Goal: Communication & Community: Answer question/provide support

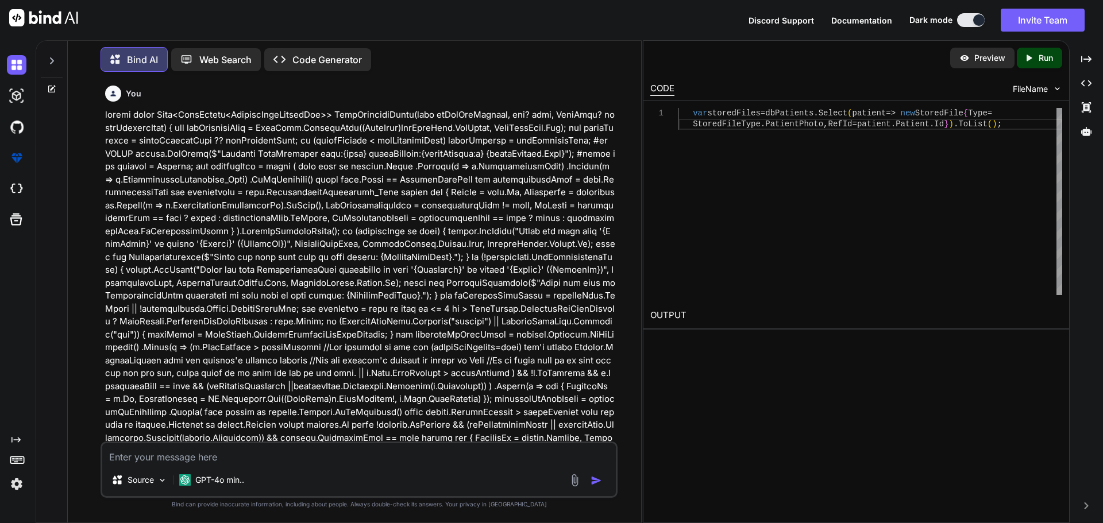
click at [52, 58] on icon at bounding box center [51, 60] width 9 height 9
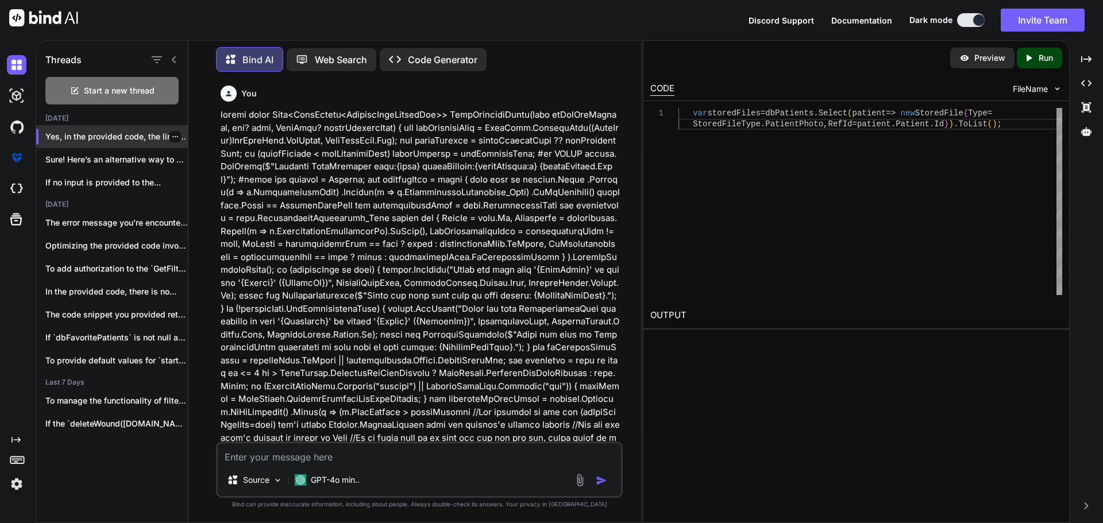
click at [80, 133] on p "Yes, in the provided code, the line you ..." at bounding box center [116, 136] width 143 height 11
click at [77, 154] on p "Sure! Here’s an alternative way to express..." at bounding box center [116, 159] width 143 height 11
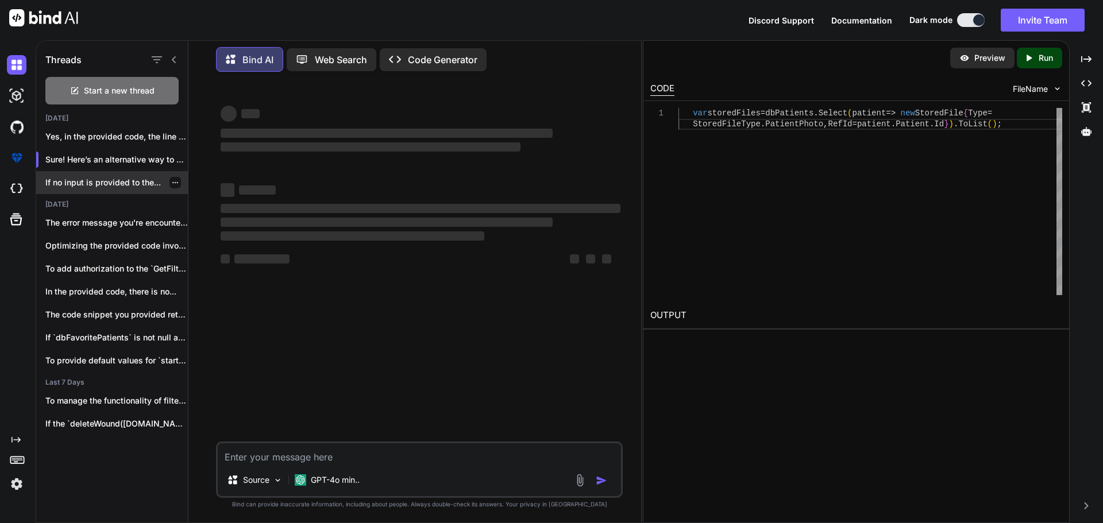
click at [87, 182] on p "If no input is provided to the..." at bounding box center [116, 182] width 143 height 11
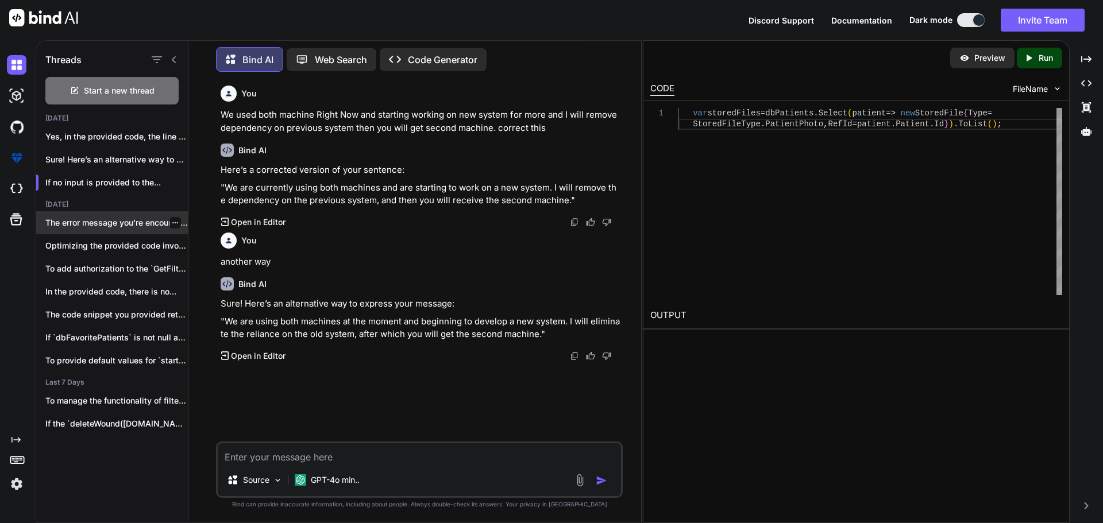
click at [84, 217] on p "The error message you're encountering, `CS0200: Property..." at bounding box center [116, 222] width 143 height 11
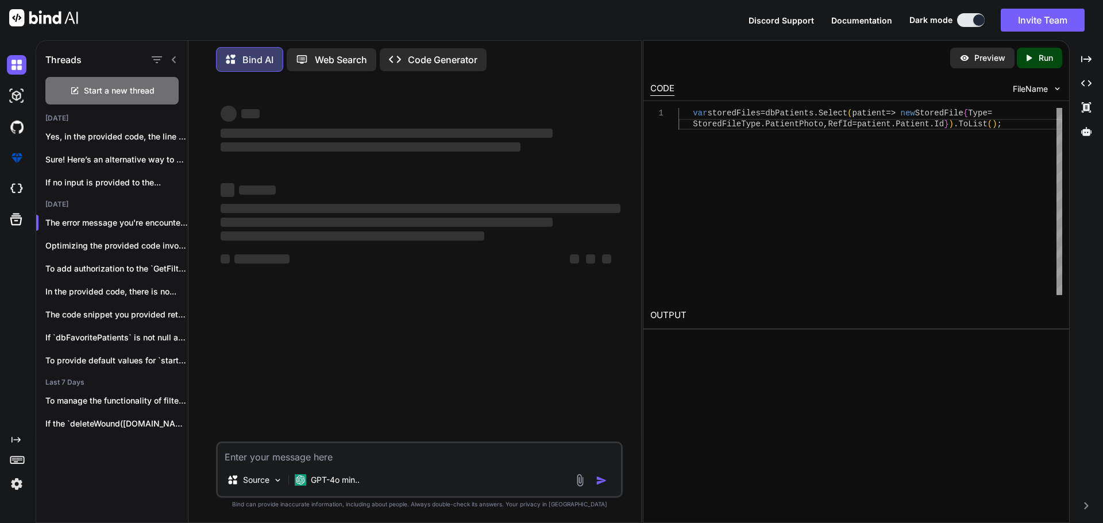
type textarea "x"
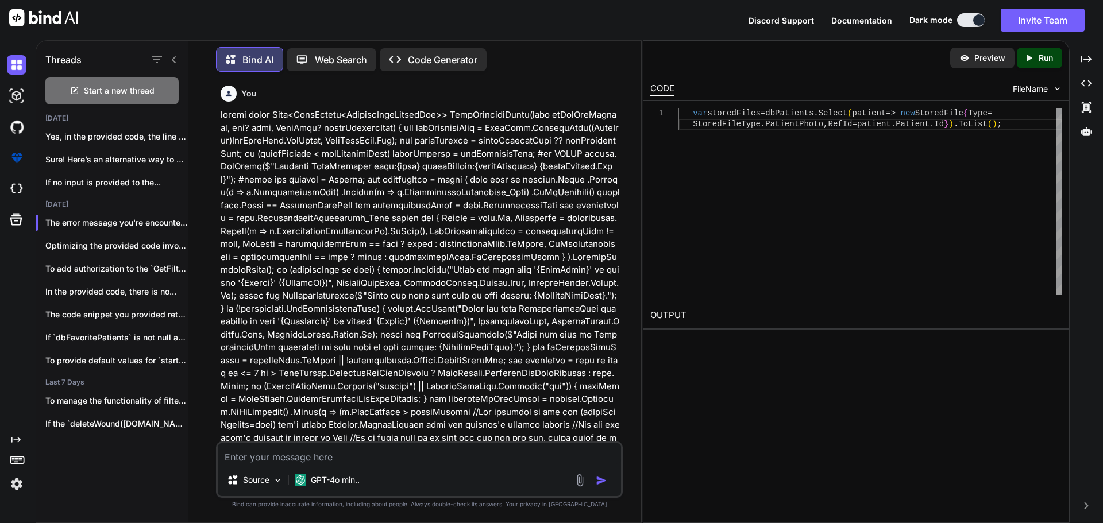
click at [300, 456] on textarea at bounding box center [419, 454] width 403 height 21
paste textarea "{ "daysFilter": 30, "getAllPatients":false, "filterStartDateString":"", "filter…"
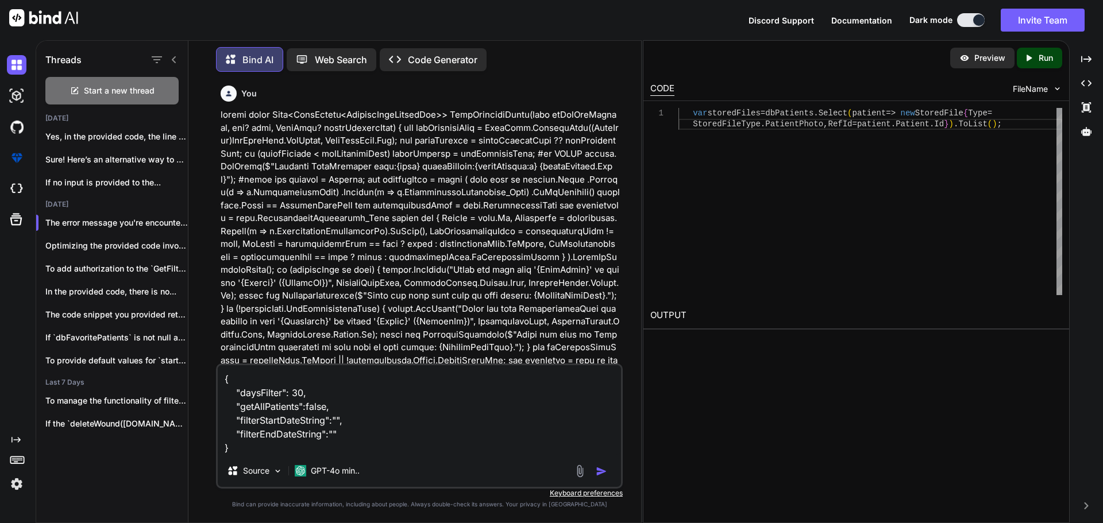
click at [300, 456] on div "{ "daysFilter": 30, "getAllPatients":false, "filterStartDateString":"", "filter…" at bounding box center [419, 426] width 407 height 125
click at [261, 453] on textarea "{ "daysFilter": 30, "getAllPatients":false, "filterStartDateString":"", "filter…" at bounding box center [419, 410] width 403 height 90
type textarea "{ "daysFilter": 30, "getAllPatients":false, "filterStartDateString":"", "filter…"
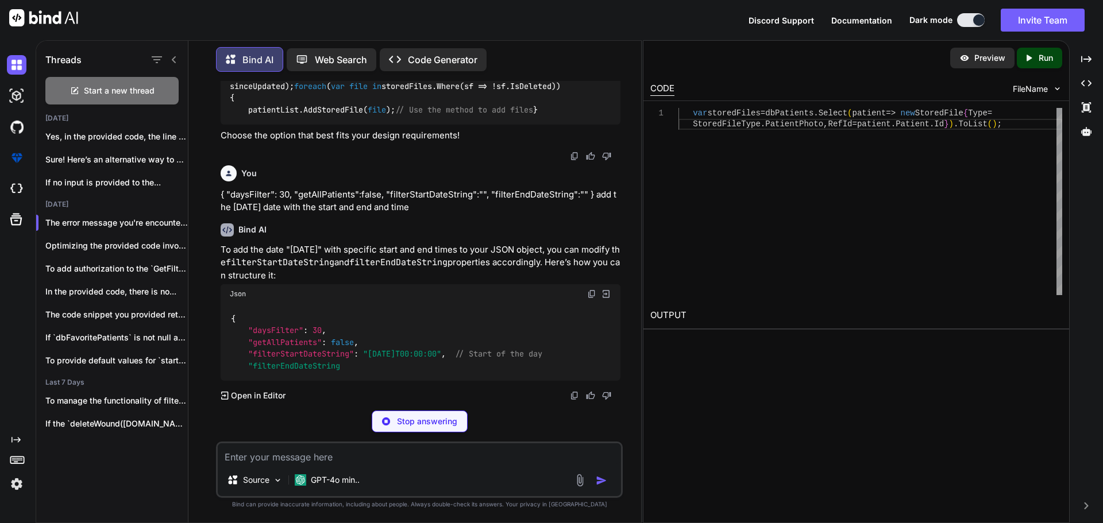
scroll to position [11568, 0]
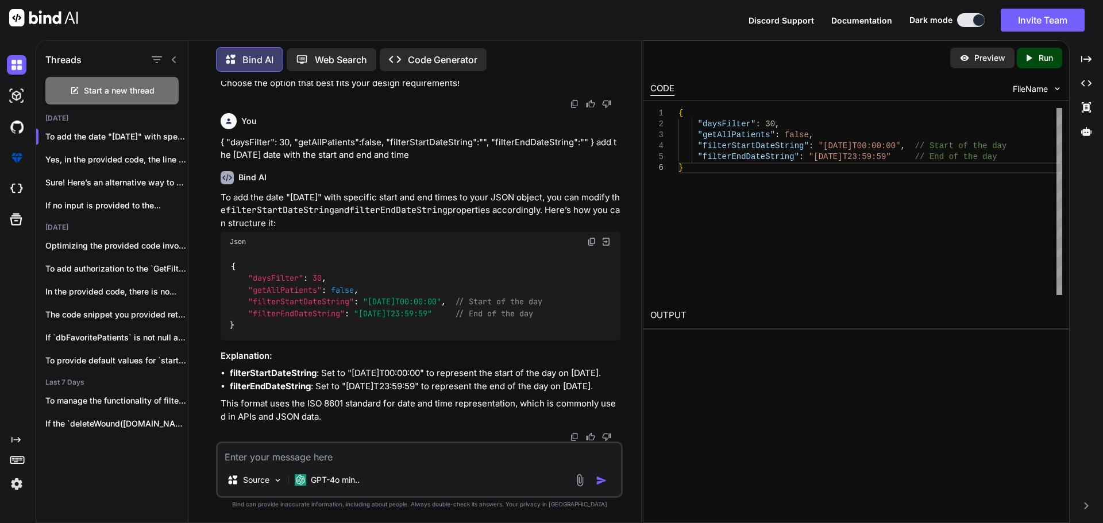
drag, startPoint x: 371, startPoint y: 351, endPoint x: 459, endPoint y: 349, distance: 88.5
click at [441, 307] on span ""[DATE]T00:00:00"" at bounding box center [402, 302] width 78 height 10
copy span "[DATE]T00:00:00"
drag, startPoint x: 363, startPoint y: 365, endPoint x: 449, endPoint y: 363, distance: 85.6
click at [432, 319] on span ""[DATE]T23:59:59"" at bounding box center [393, 314] width 78 height 10
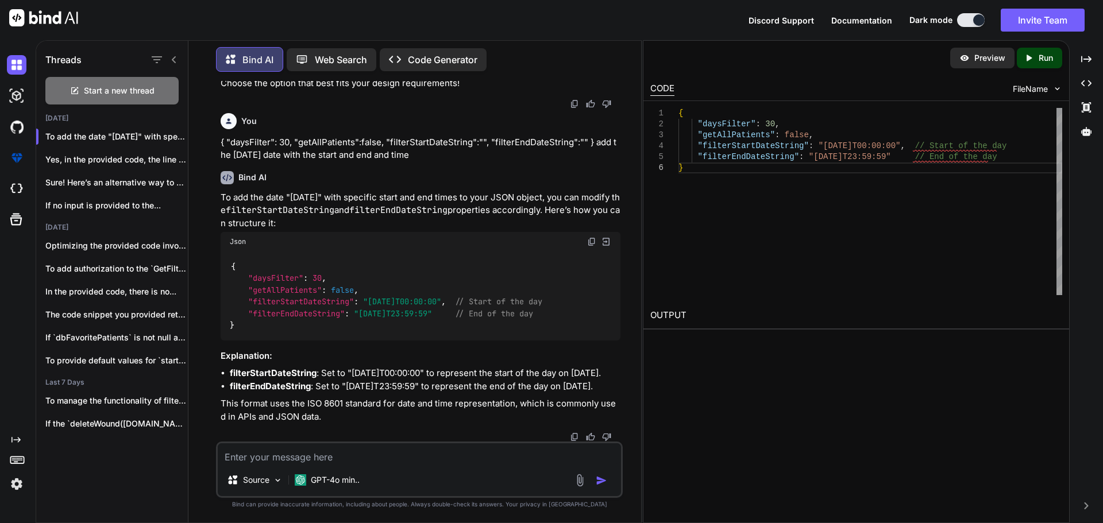
copy span "[DATE]T23:59:59"
click at [314, 456] on textarea at bounding box center [419, 454] width 403 height 21
drag, startPoint x: 401, startPoint y: 350, endPoint x: 388, endPoint y: 347, distance: 12.4
click at [388, 367] on li "filterStartDateString : Set to "[DATE]T00:00:00" to represent the start of the …" at bounding box center [425, 373] width 391 height 13
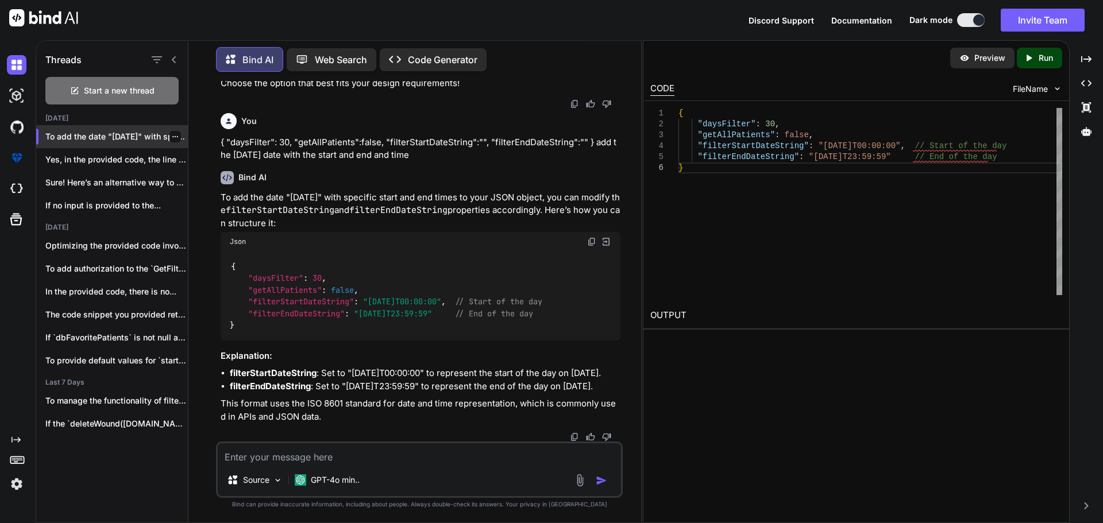
click at [74, 137] on p "To add the date "[DATE]" with speci..." at bounding box center [116, 136] width 143 height 11
click at [83, 157] on p "Yes, in the provided code, the line you ..." at bounding box center [116, 159] width 143 height 11
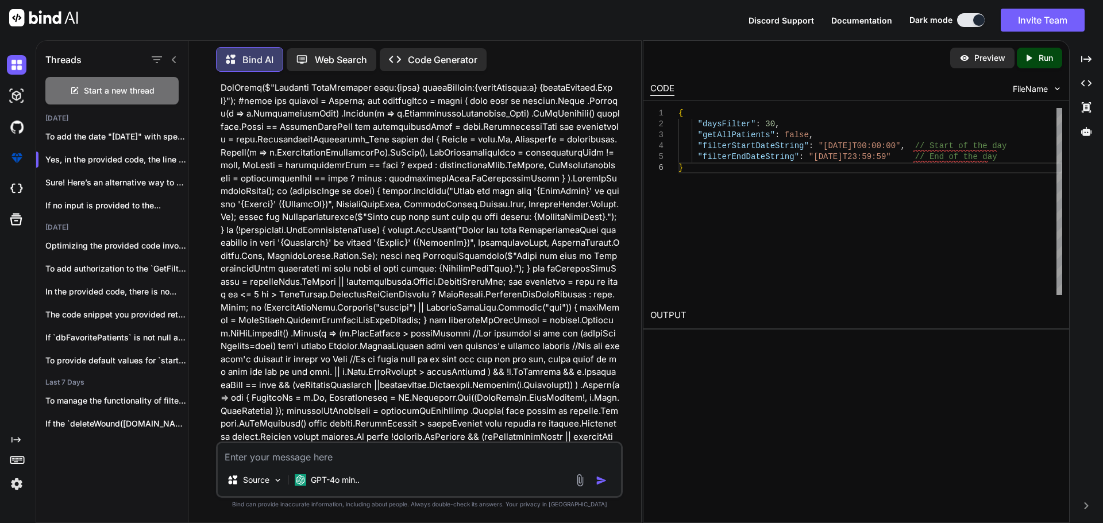
scroll to position [0, 0]
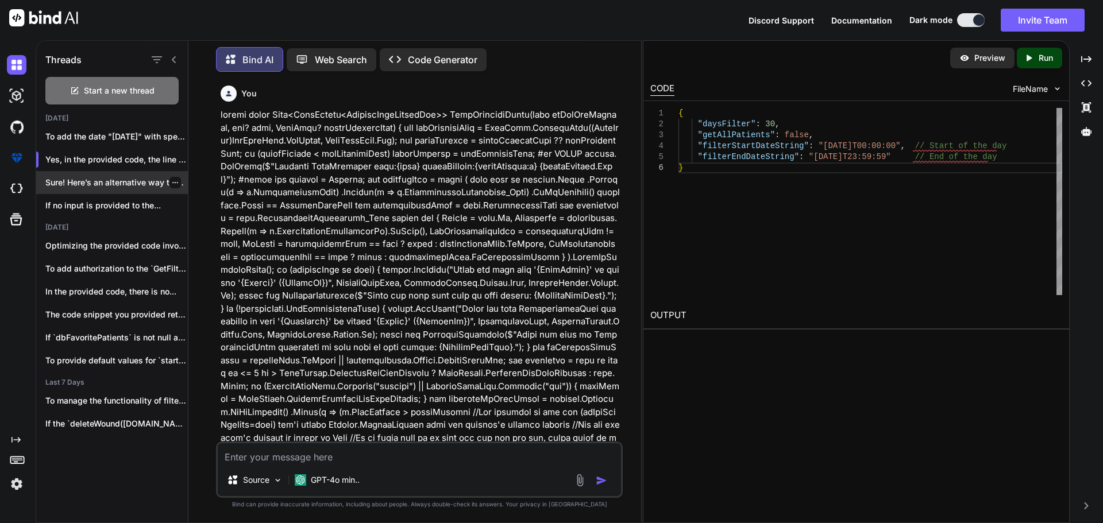
click at [105, 180] on p "Sure! Here’s an alternative way to express..." at bounding box center [116, 182] width 143 height 11
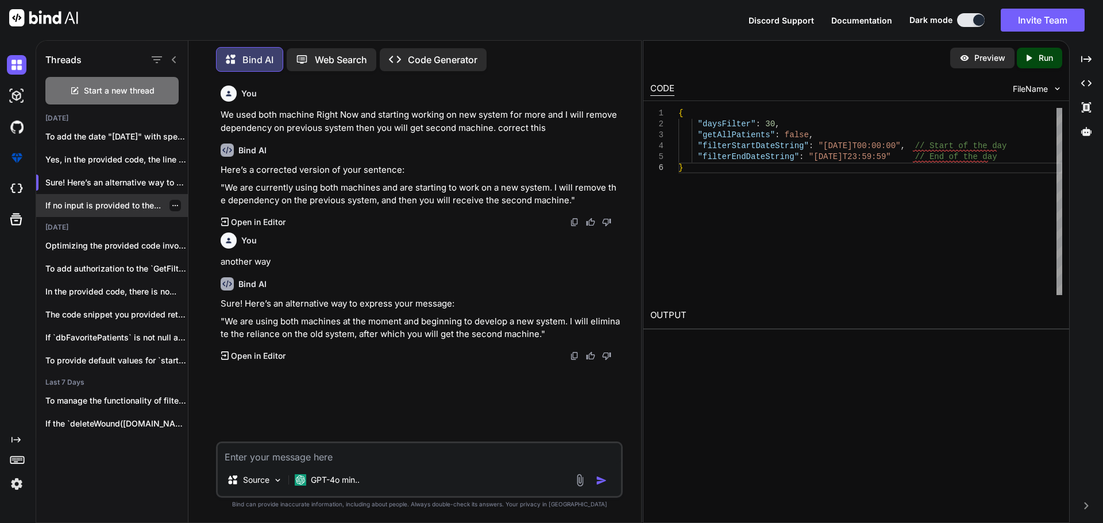
click at [73, 204] on p "If no input is provided to the..." at bounding box center [116, 205] width 143 height 11
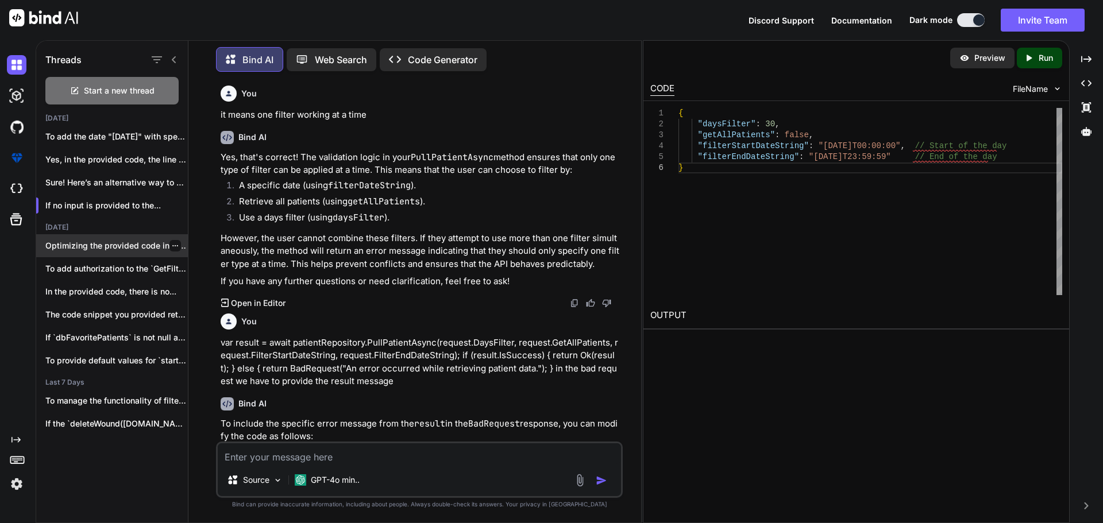
click at [72, 242] on p "Optimizing the provided code involves several strategies,..." at bounding box center [116, 245] width 143 height 11
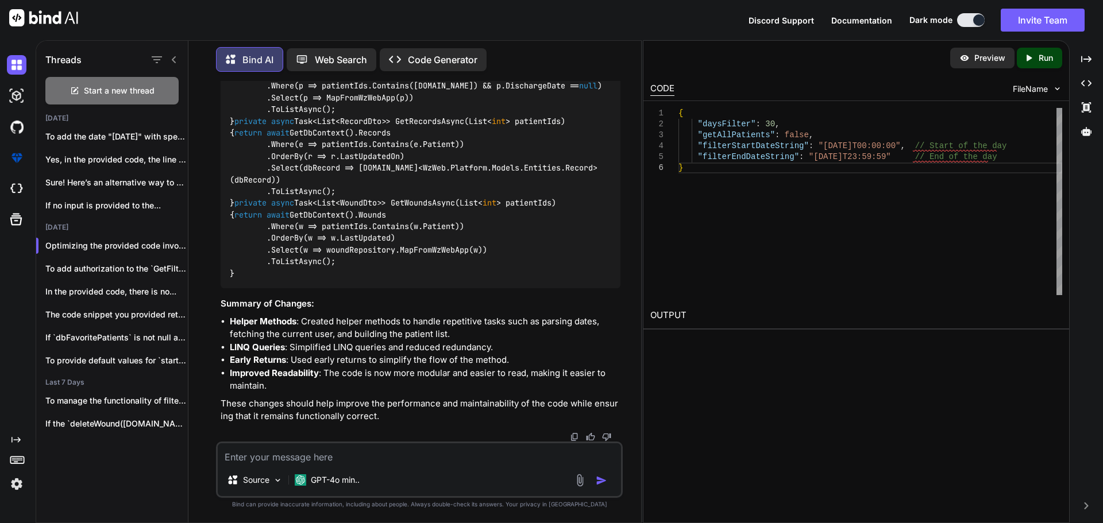
scroll to position [3234, 0]
click at [66, 266] on p "To add authorization to the `GetFilteredPatientlistAsync` method,..." at bounding box center [116, 268] width 143 height 11
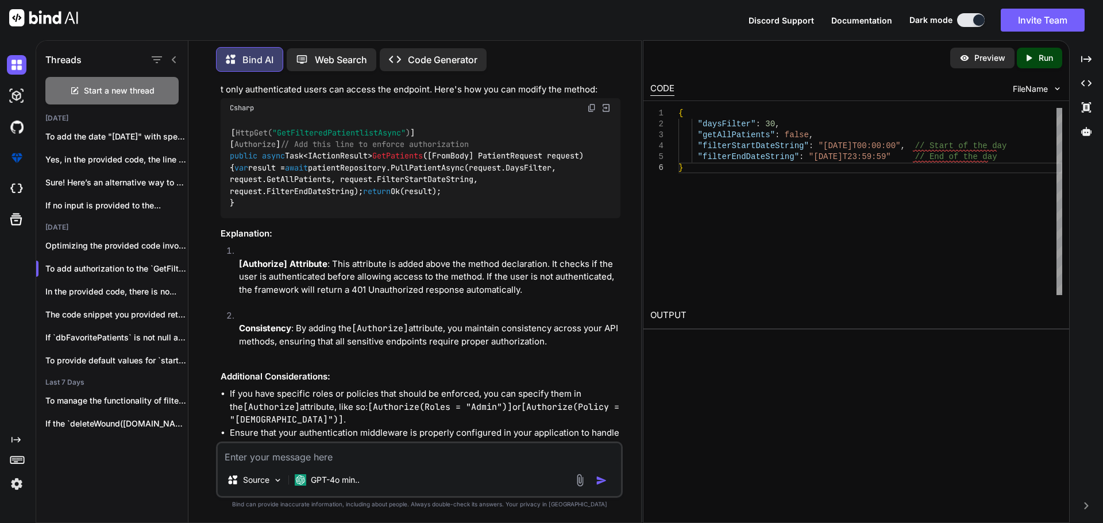
scroll to position [319, 0]
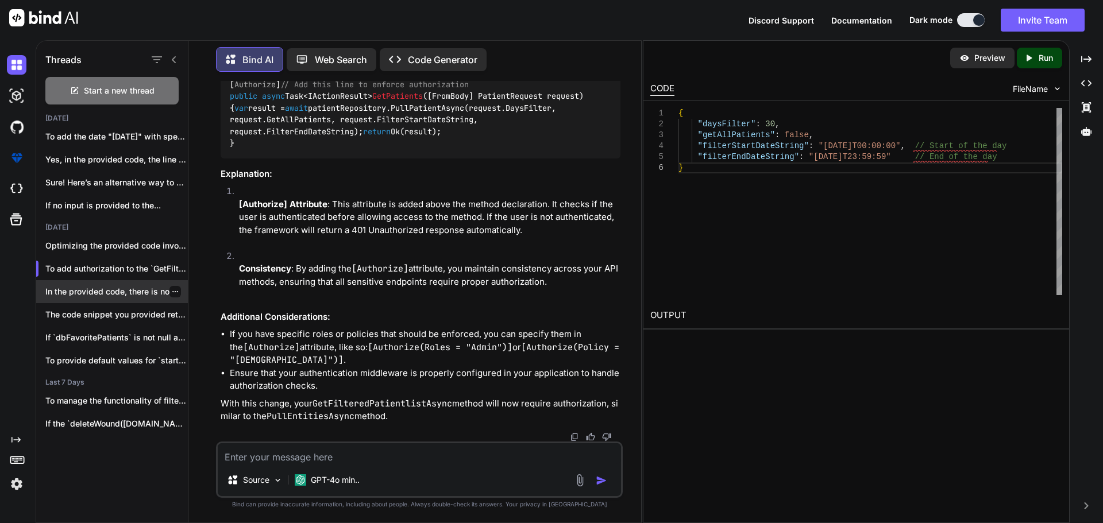
click at [87, 286] on p "In the provided code, there is no..." at bounding box center [116, 291] width 143 height 11
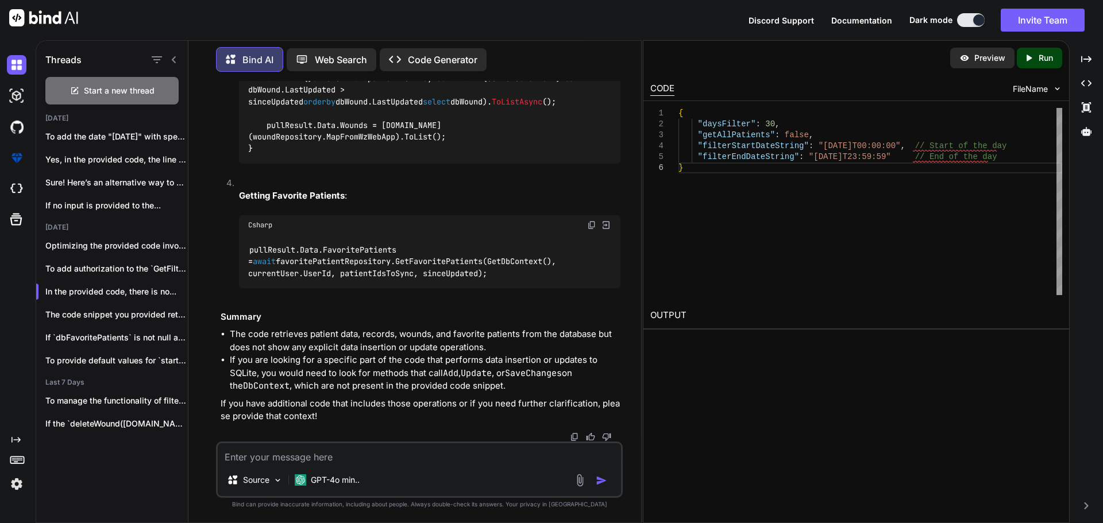
scroll to position [3171, 0]
click at [73, 310] on p "The code snippet you provided retrieves favorite..." at bounding box center [116, 314] width 143 height 11
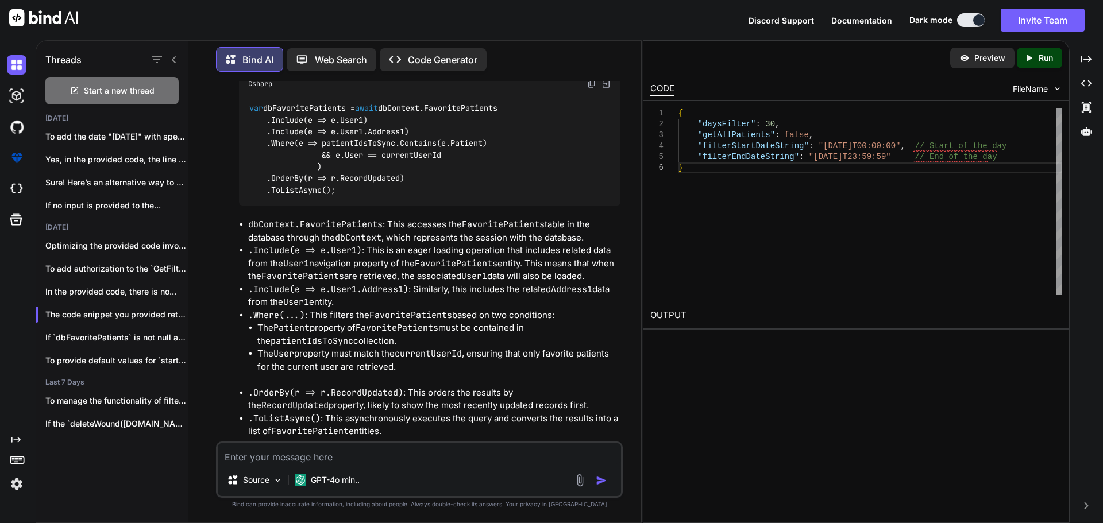
scroll to position [0, 0]
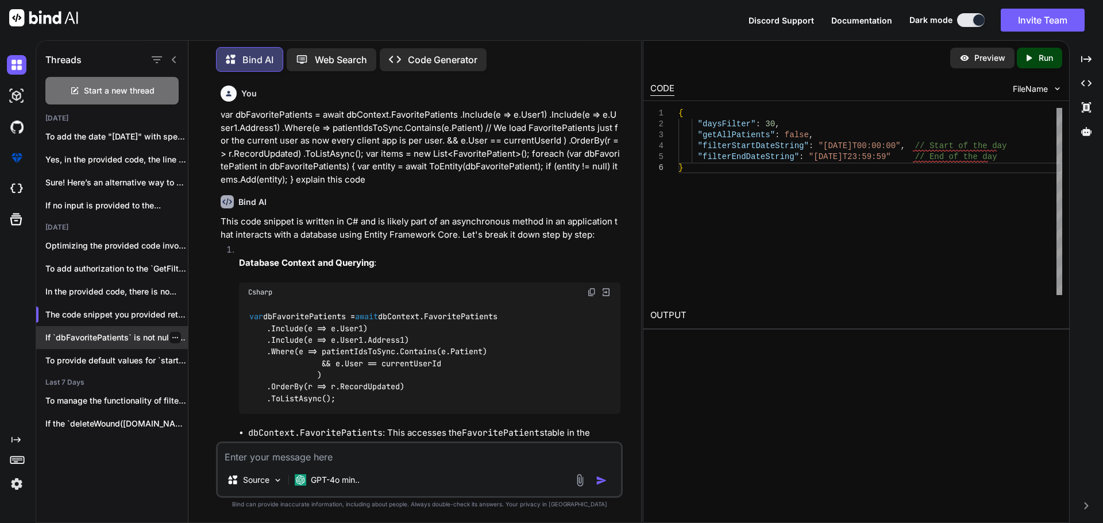
click at [74, 326] on div "If `dbFavoritePatients` is not null and you're..." at bounding box center [112, 337] width 152 height 23
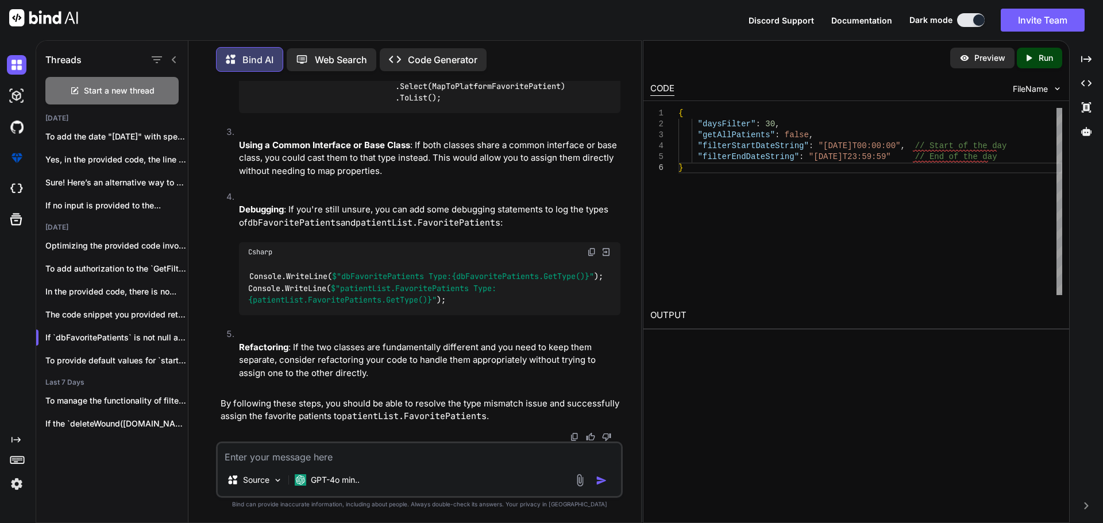
scroll to position [2728, 0]
click at [88, 133] on p "To add the date "[DATE]" with speci..." at bounding box center [116, 136] width 143 height 11
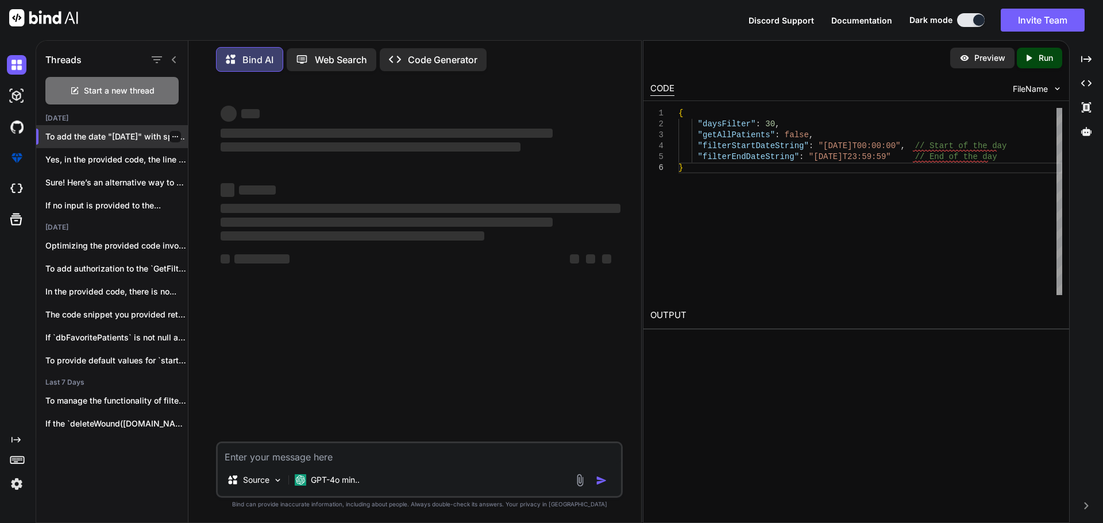
scroll to position [0, 0]
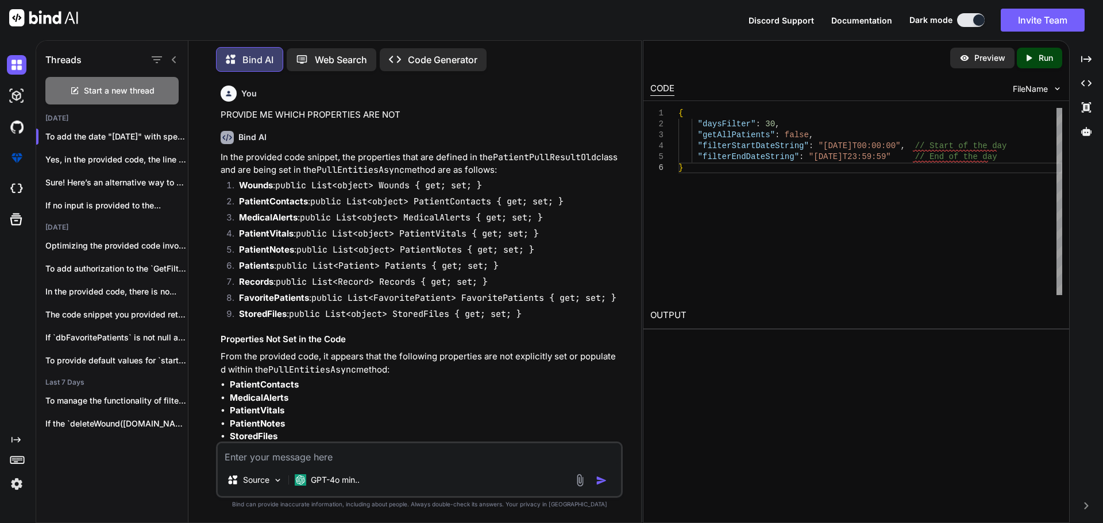
click at [265, 460] on textarea at bounding box center [419, 454] width 403 height 21
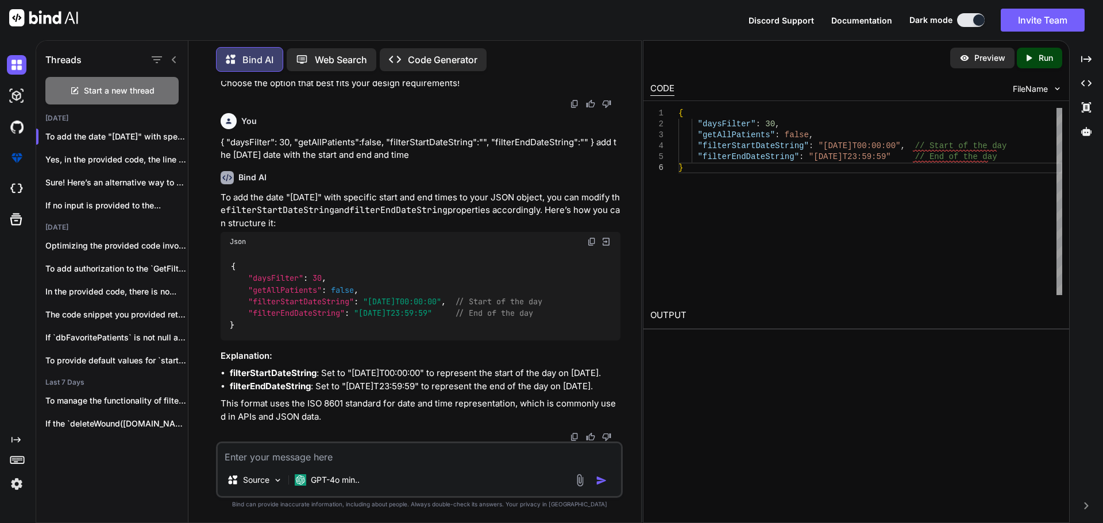
scroll to position [8002, 0]
click at [288, 450] on textarea at bounding box center [419, 454] width 403 height 21
type textarea "provide the [DATE] with the start and end"
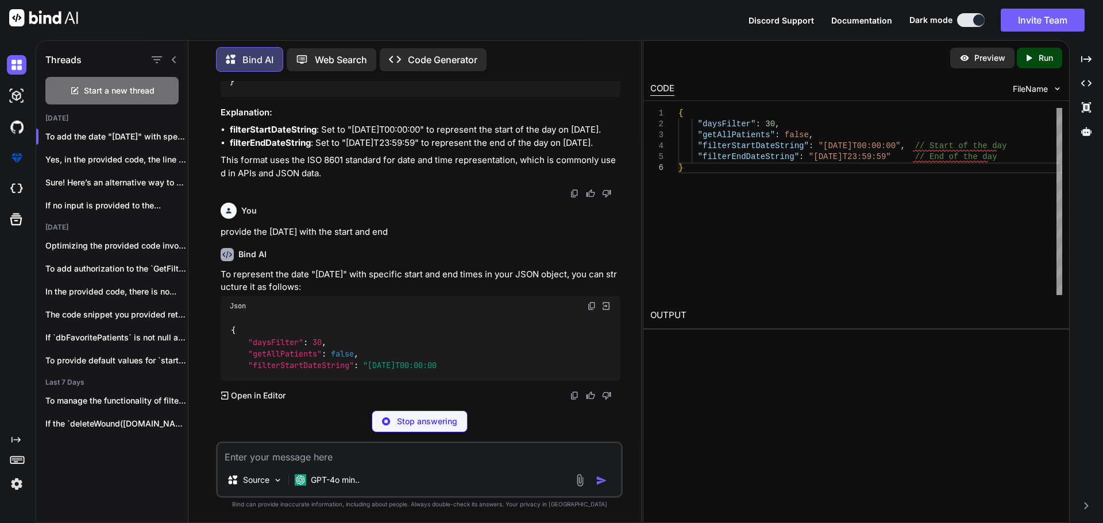
scroll to position [8234, 0]
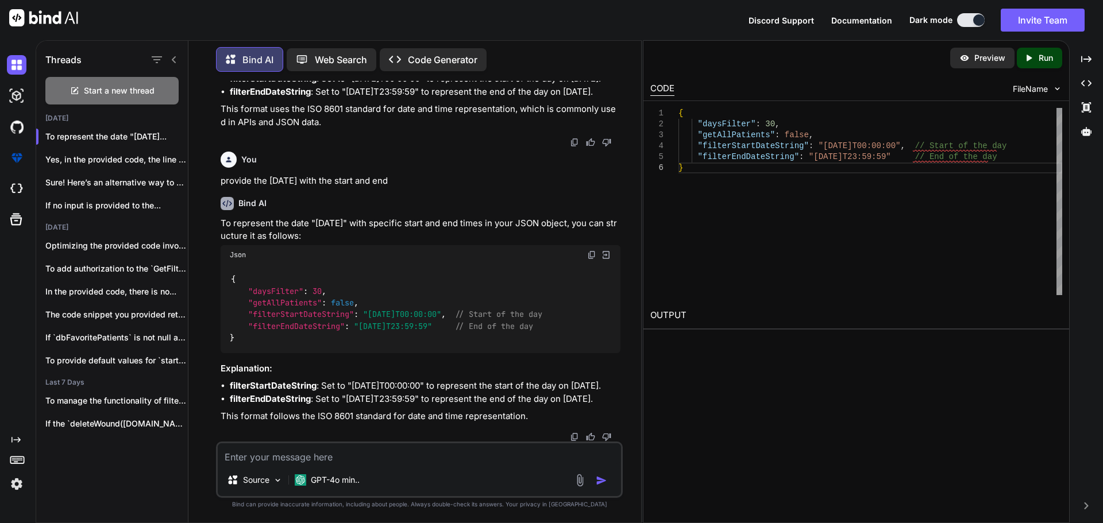
drag, startPoint x: 372, startPoint y: 376, endPoint x: 460, endPoint y: 380, distance: 88.0
click at [441, 320] on span ""[DATE]T00:00:00"" at bounding box center [402, 315] width 78 height 10
copy span "[DATE]T00:00:00"
drag, startPoint x: 364, startPoint y: 391, endPoint x: 448, endPoint y: 391, distance: 84.5
click at [432, 332] on span ""[DATE]T23:59:59"" at bounding box center [393, 326] width 78 height 10
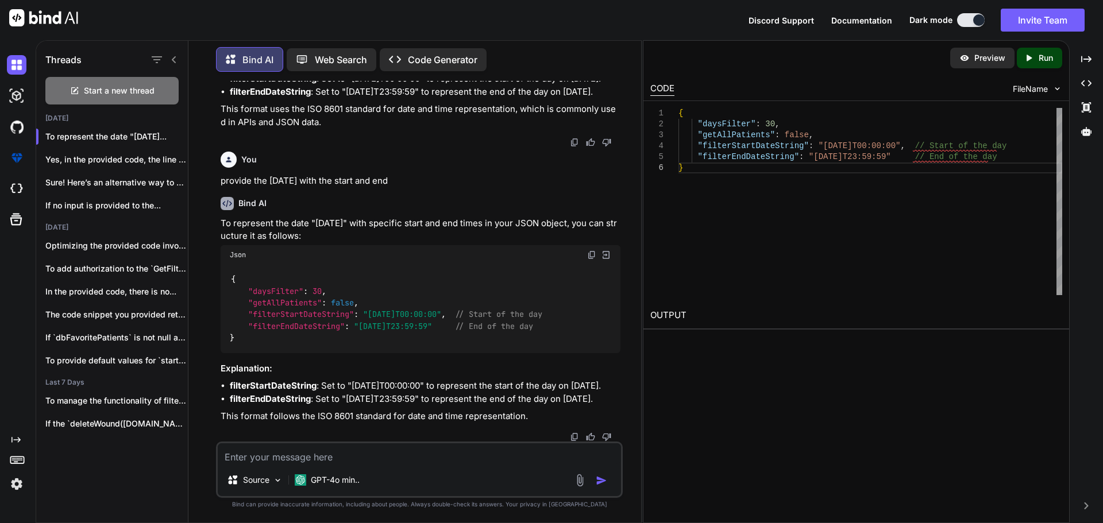
click at [371, 332] on span ""[DATE]T23:59:59"" at bounding box center [393, 326] width 78 height 10
drag, startPoint x: 364, startPoint y: 388, endPoint x: 372, endPoint y: 388, distance: 8.0
click at [372, 332] on span ""[DATE]T23:59:59"" at bounding box center [393, 326] width 78 height 10
drag, startPoint x: 363, startPoint y: 388, endPoint x: 451, endPoint y: 388, distance: 88.5
click at [432, 332] on span ""[DATE]T23:59:59"" at bounding box center [393, 326] width 78 height 10
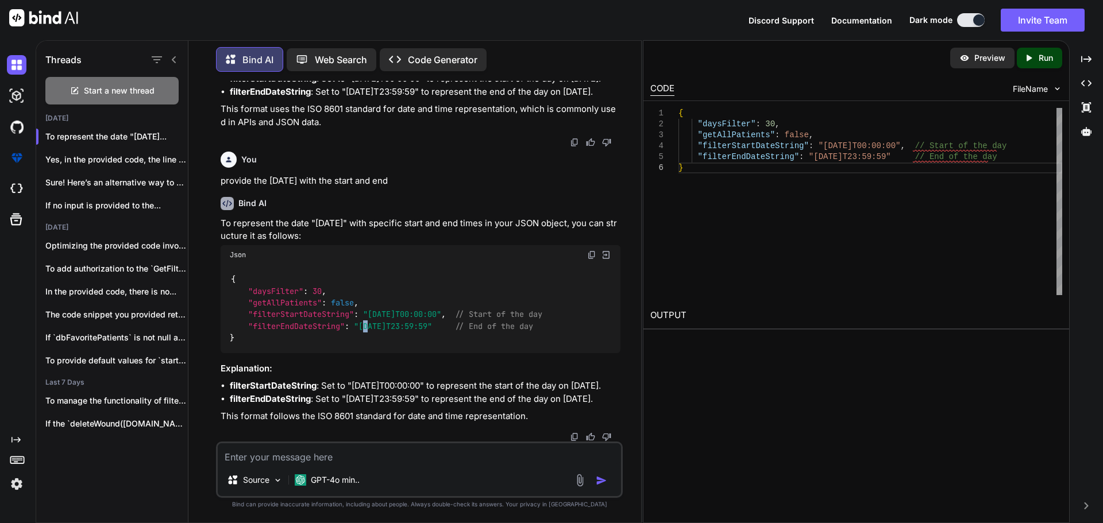
copy span "[DATE]T23:59:59"
click at [294, 451] on textarea at bounding box center [419, 454] width 403 height 21
paste textarea "give me few minutes to wrap up something"
type textarea "give me few minutes to wrap up something fix this"
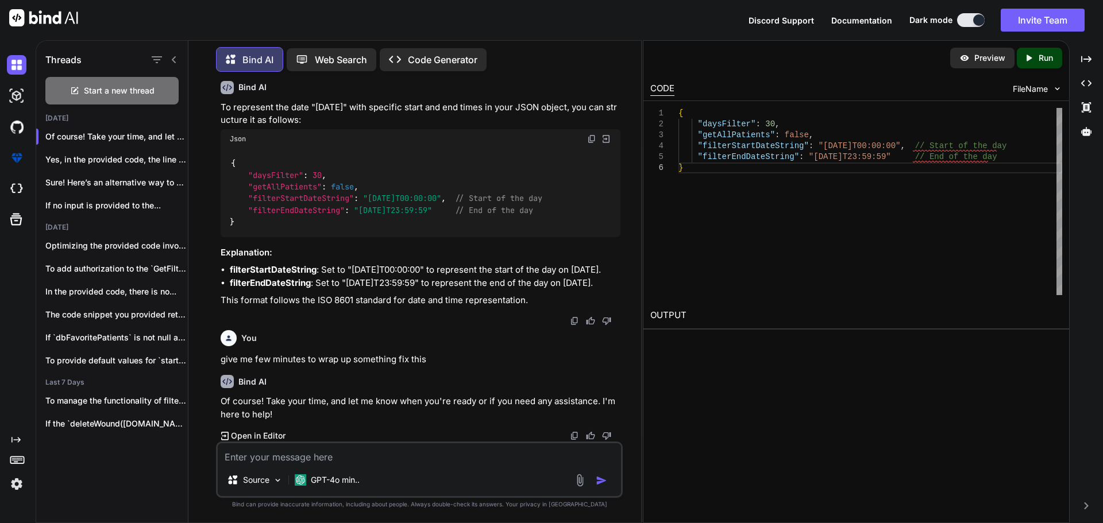
scroll to position [8439, 0]
click at [294, 453] on textarea at bounding box center [419, 454] width 403 height 21
paste textarea "give me few minutes to wrap up something"
type textarea "give me few minutes to wrap up something fix this scentense"
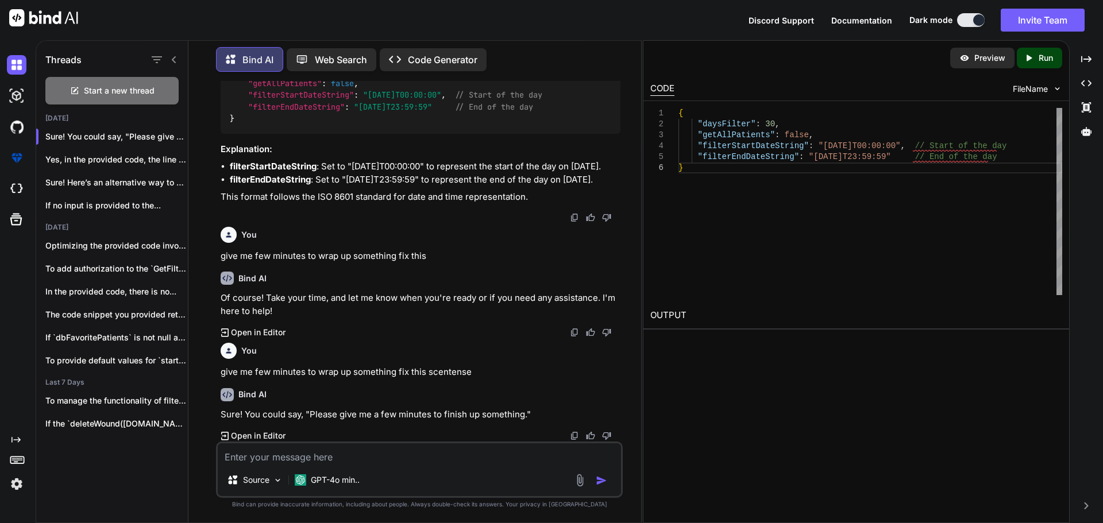
scroll to position [8542, 0]
click at [21, 68] on img at bounding box center [17, 65] width 20 height 20
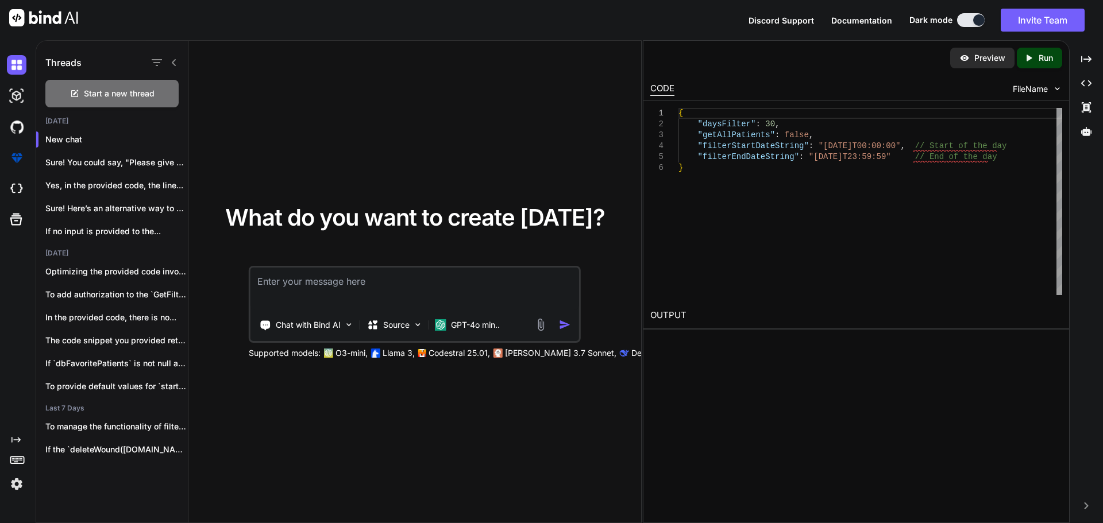
click at [297, 275] on textarea at bounding box center [415, 289] width 329 height 43
type textarea "give me few minutes to wrap up something fix this scentense"
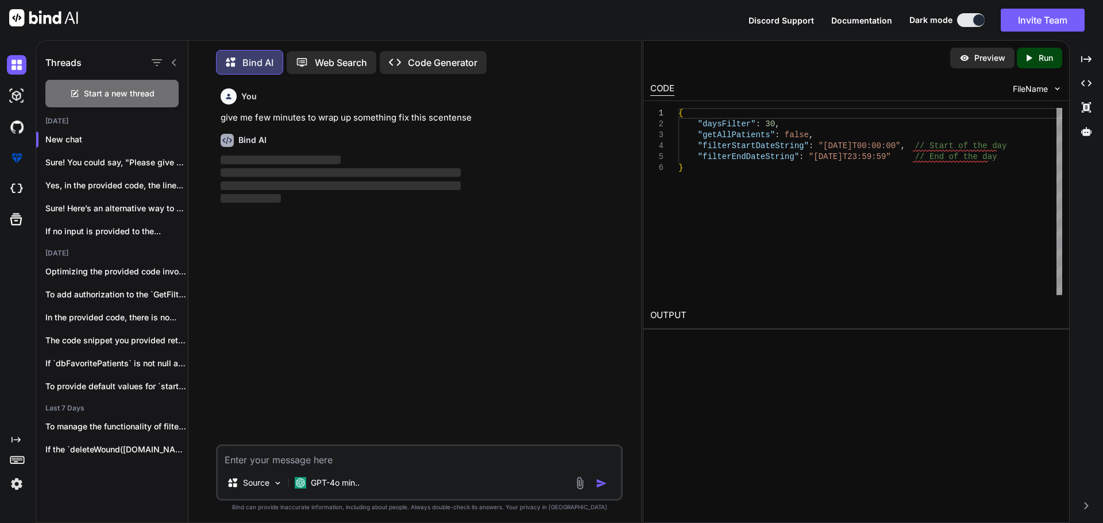
scroll to position [6, 0]
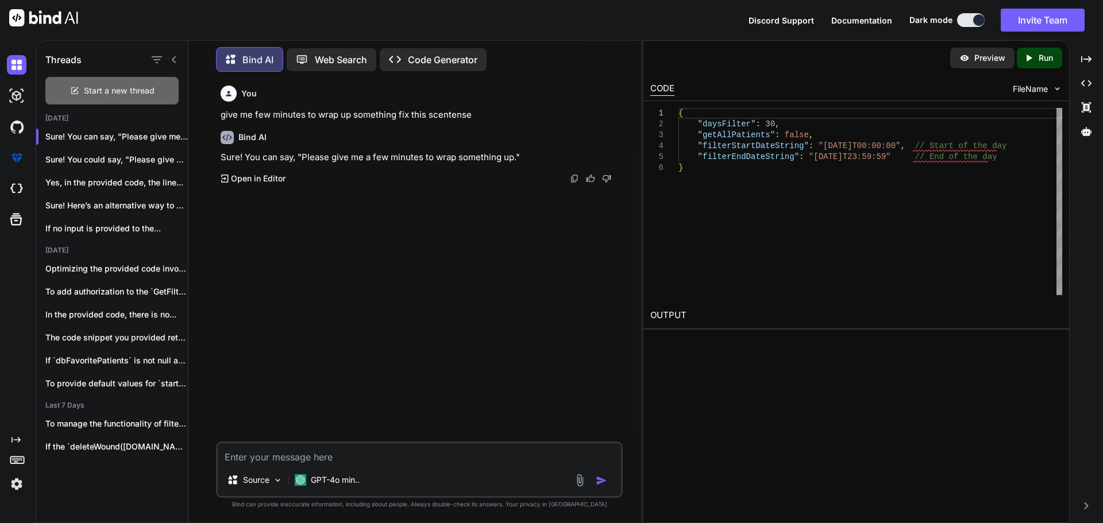
click at [88, 87] on span "Start a new thread" at bounding box center [119, 90] width 71 height 11
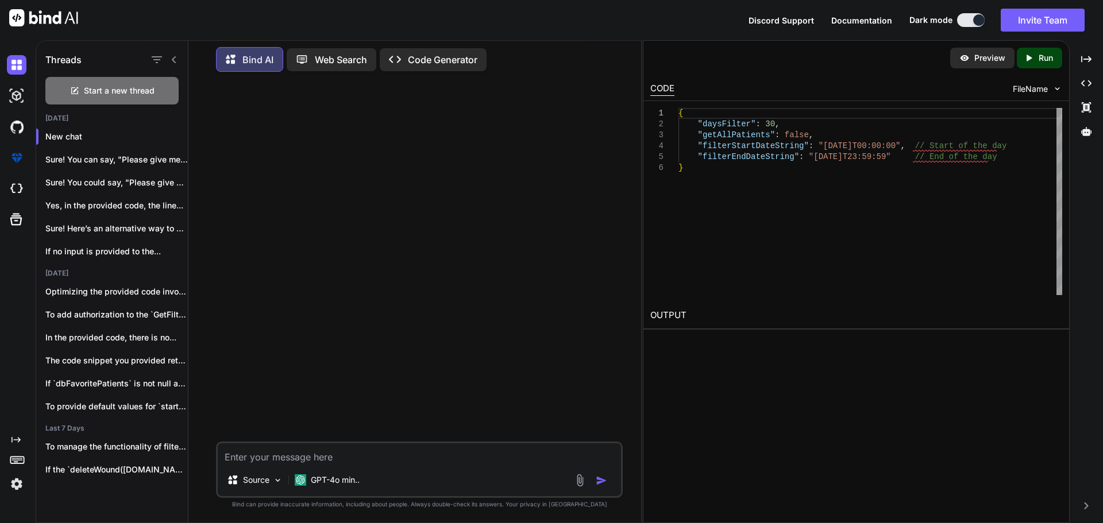
click at [257, 464] on div "Source GPT-4o min.." at bounding box center [419, 470] width 407 height 56
click at [258, 459] on textarea at bounding box center [419, 454] width 403 height 21
paste textarea "give me few minutes to wrap up something"
drag, startPoint x: 413, startPoint y: 455, endPoint x: 209, endPoint y: 455, distance: 204.0
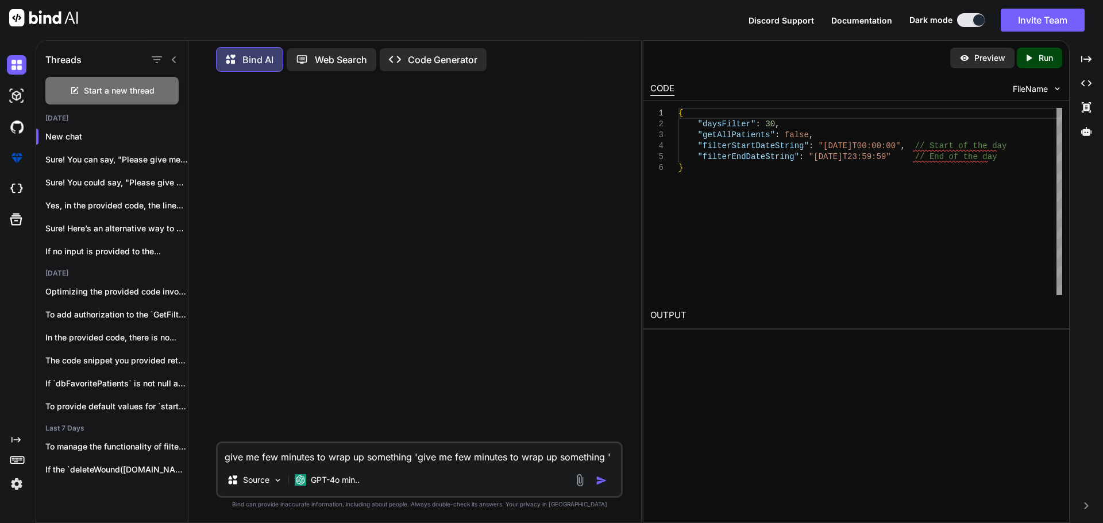
click at [209, 455] on div "give me few minutes to wrap up something 'give me few minutes to wrap up someth…" at bounding box center [420, 302] width 444 height 442
click at [444, 464] on div "'give me few minutes to wrap up something ' Source GPT-4o min.." at bounding box center [419, 470] width 407 height 56
click at [445, 459] on textarea "'give me few minutes to wrap up something '" at bounding box center [419, 454] width 403 height 21
type textarea "'give me few minutes to wrap up something ' fix the grammer"
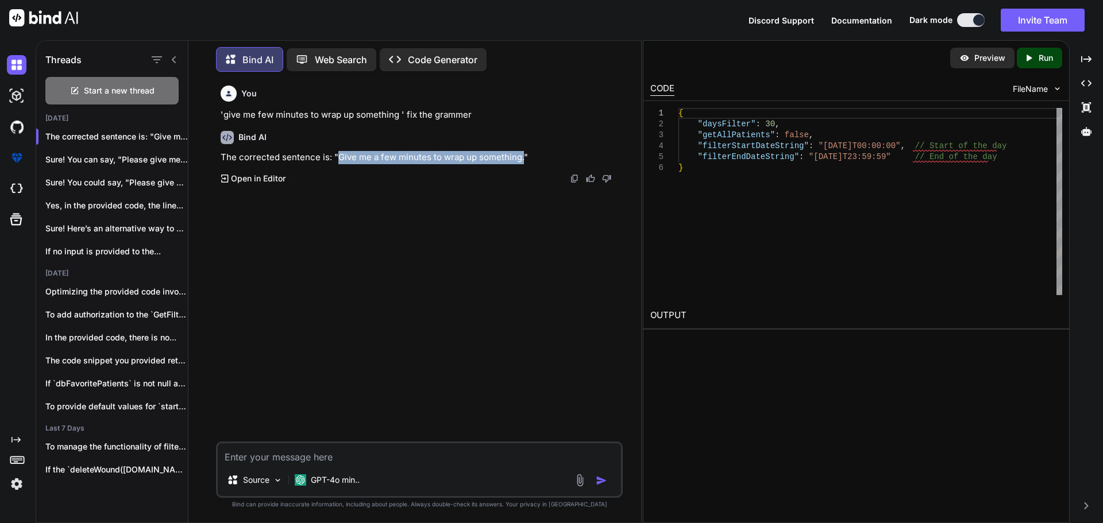
drag, startPoint x: 336, startPoint y: 154, endPoint x: 521, endPoint y: 161, distance: 185.2
click at [521, 161] on p "The corrected sentence is: "Give me a few minutes to wrap up something."" at bounding box center [421, 157] width 400 height 13
copy p "Give me a few minutes to wrap up something."
